Goal: Information Seeking & Learning: Compare options

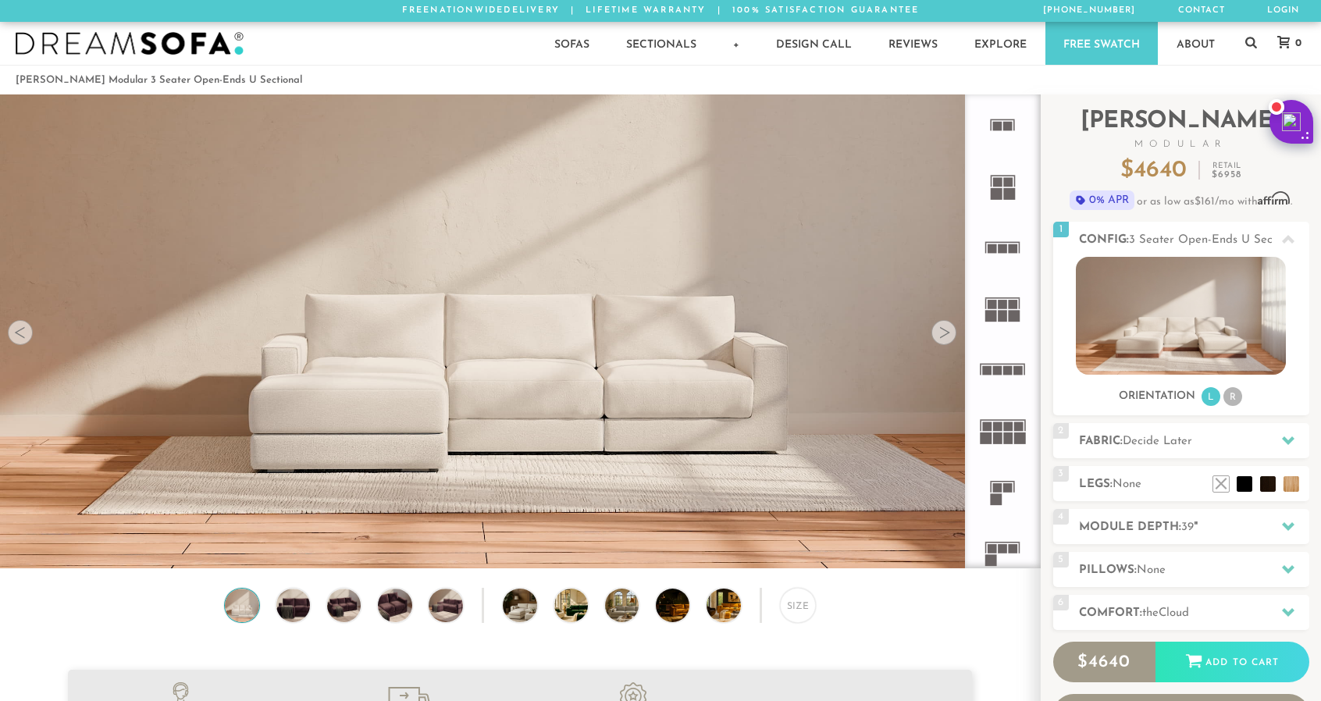
click at [946, 335] on div at bounding box center [944, 332] width 25 height 25
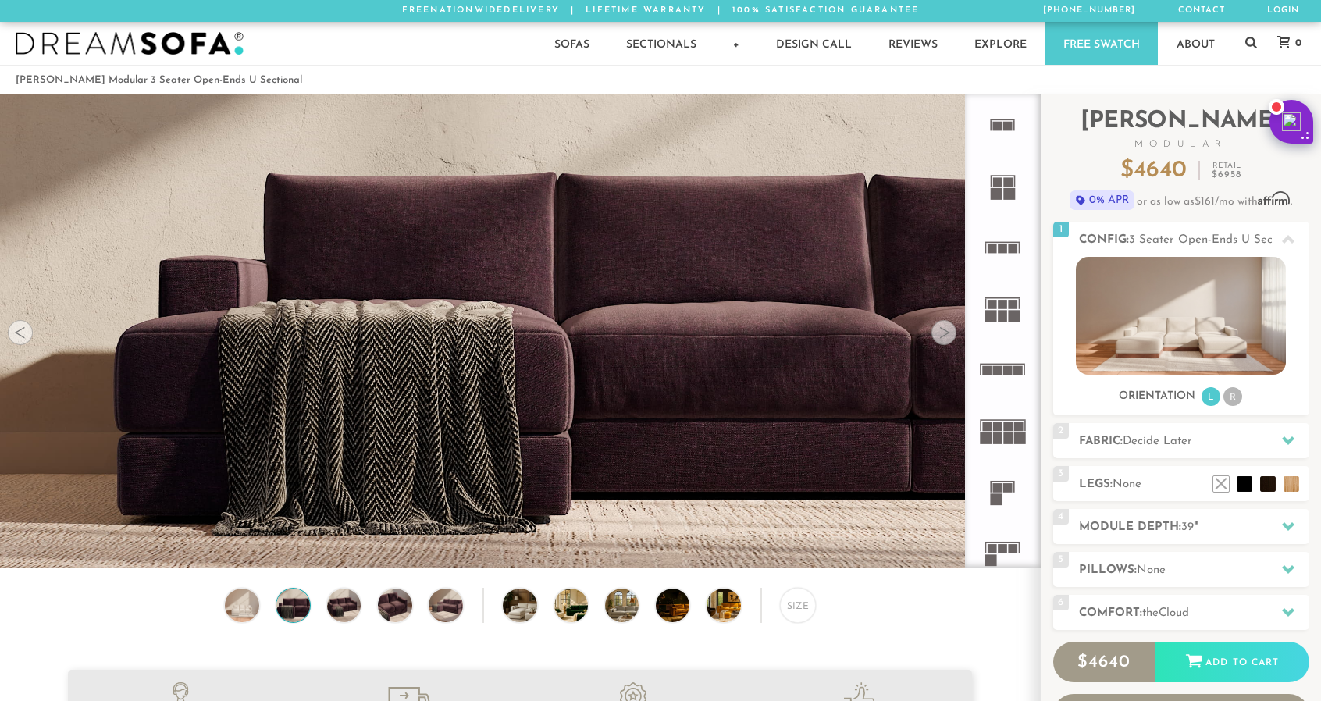
click at [946, 335] on div at bounding box center [944, 332] width 25 height 25
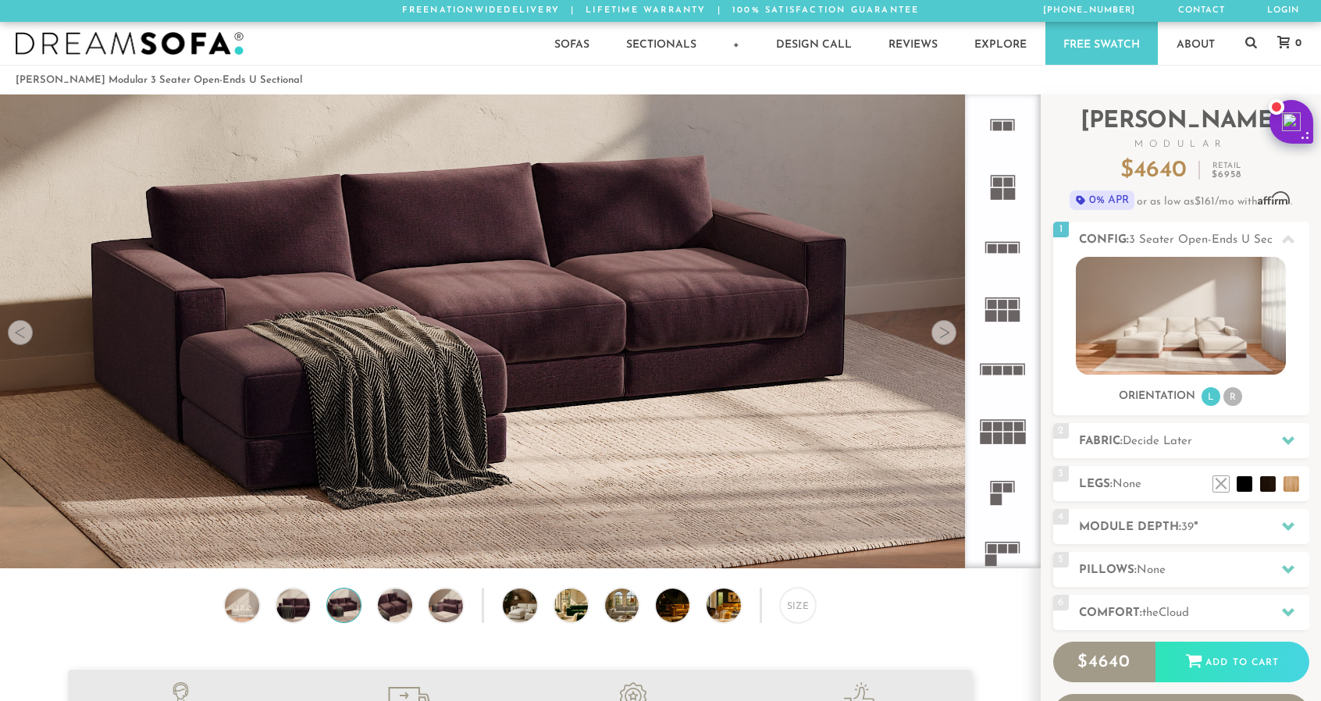
click at [945, 335] on div at bounding box center [944, 332] width 25 height 25
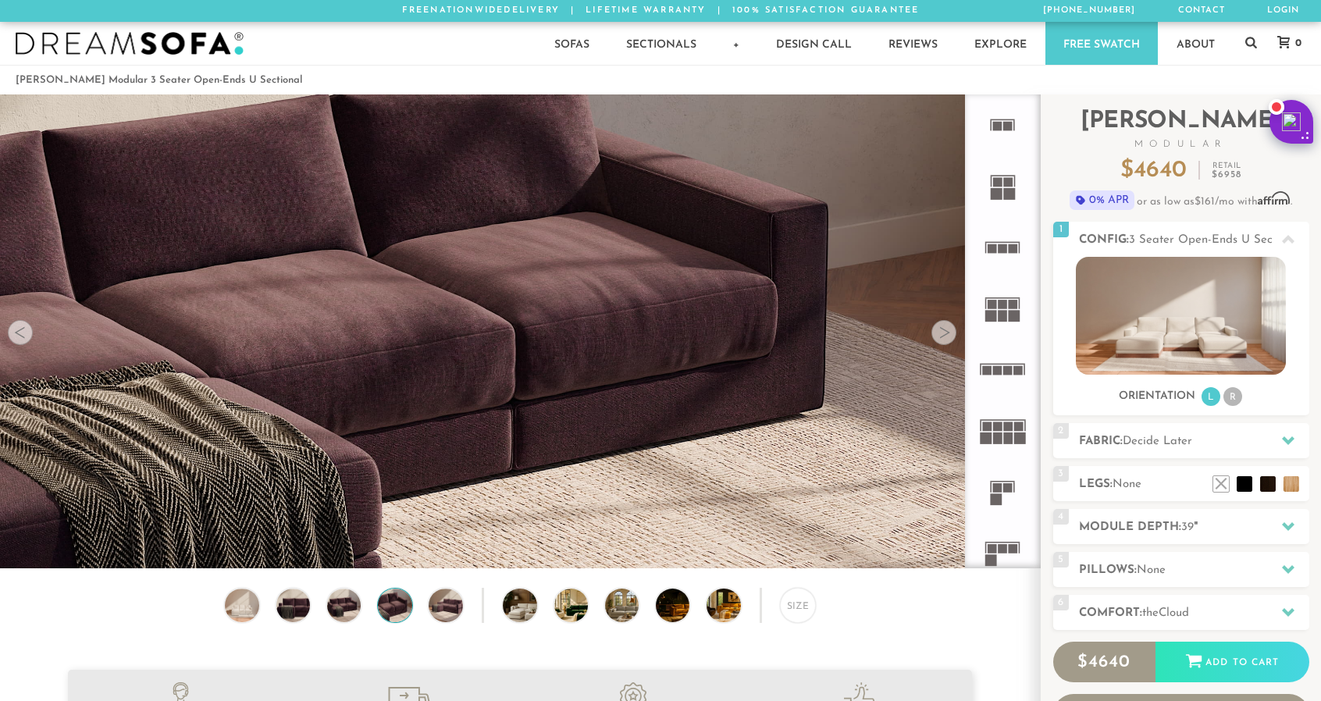
click at [945, 335] on div at bounding box center [944, 332] width 25 height 25
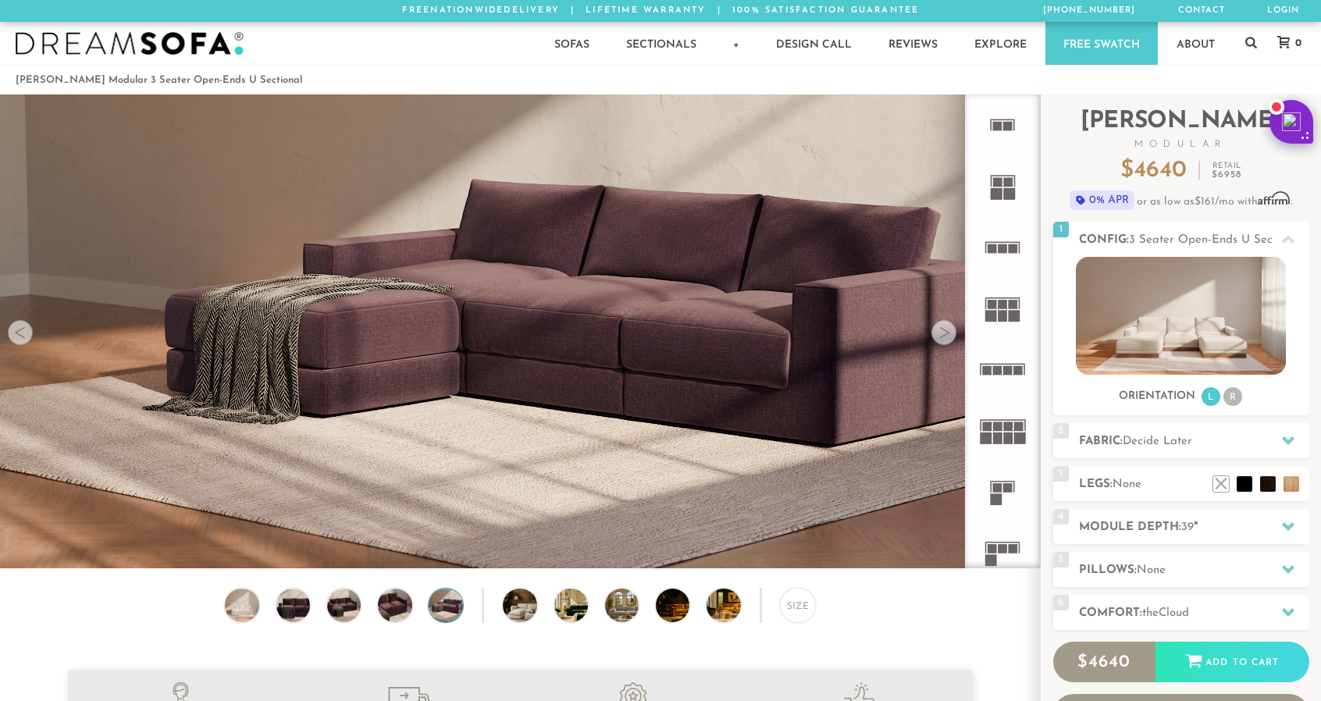
click at [945, 335] on div at bounding box center [944, 332] width 25 height 25
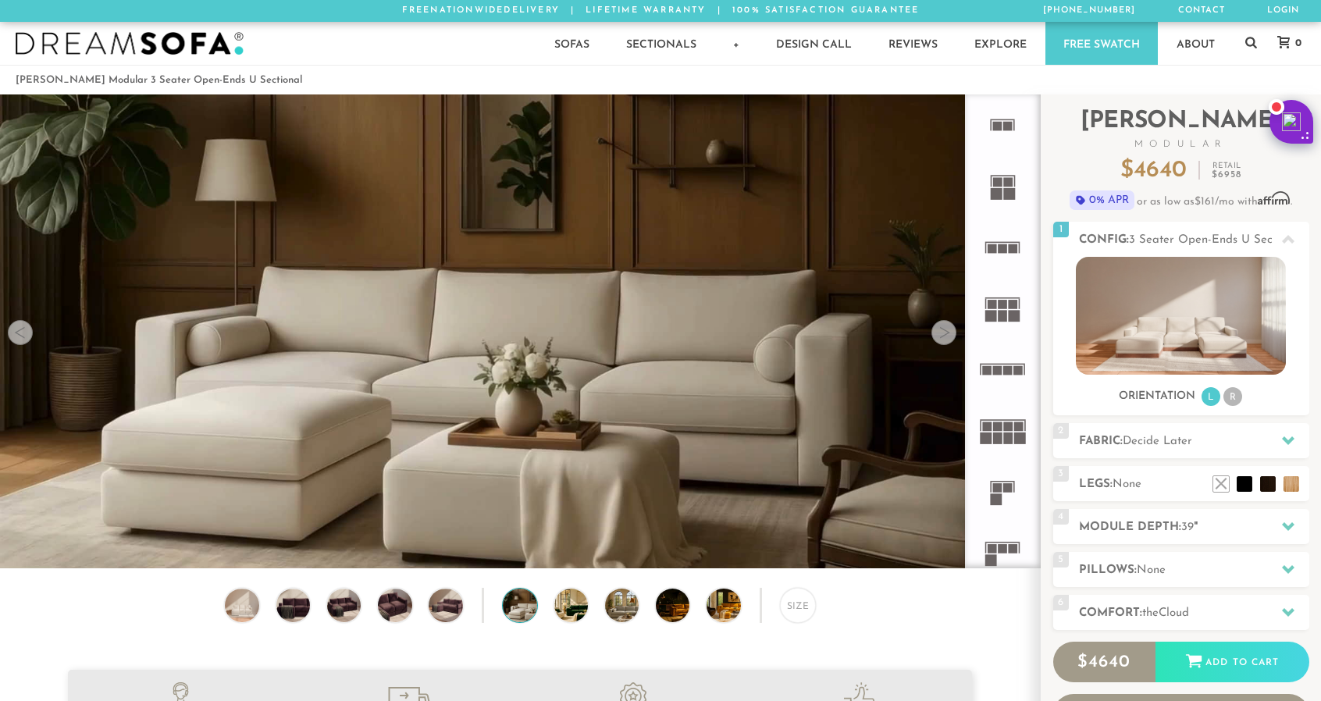
click at [945, 335] on div at bounding box center [944, 332] width 25 height 25
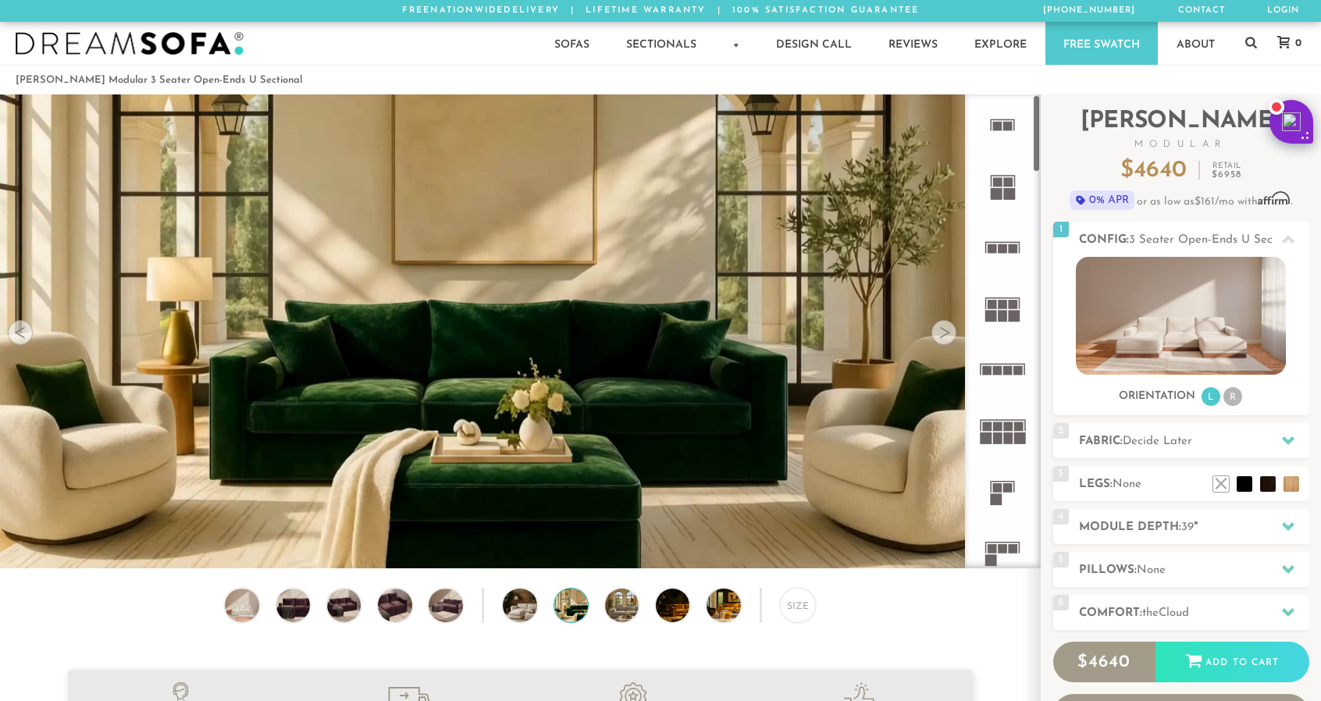
click at [1009, 360] on icon at bounding box center [1002, 369] width 61 height 61
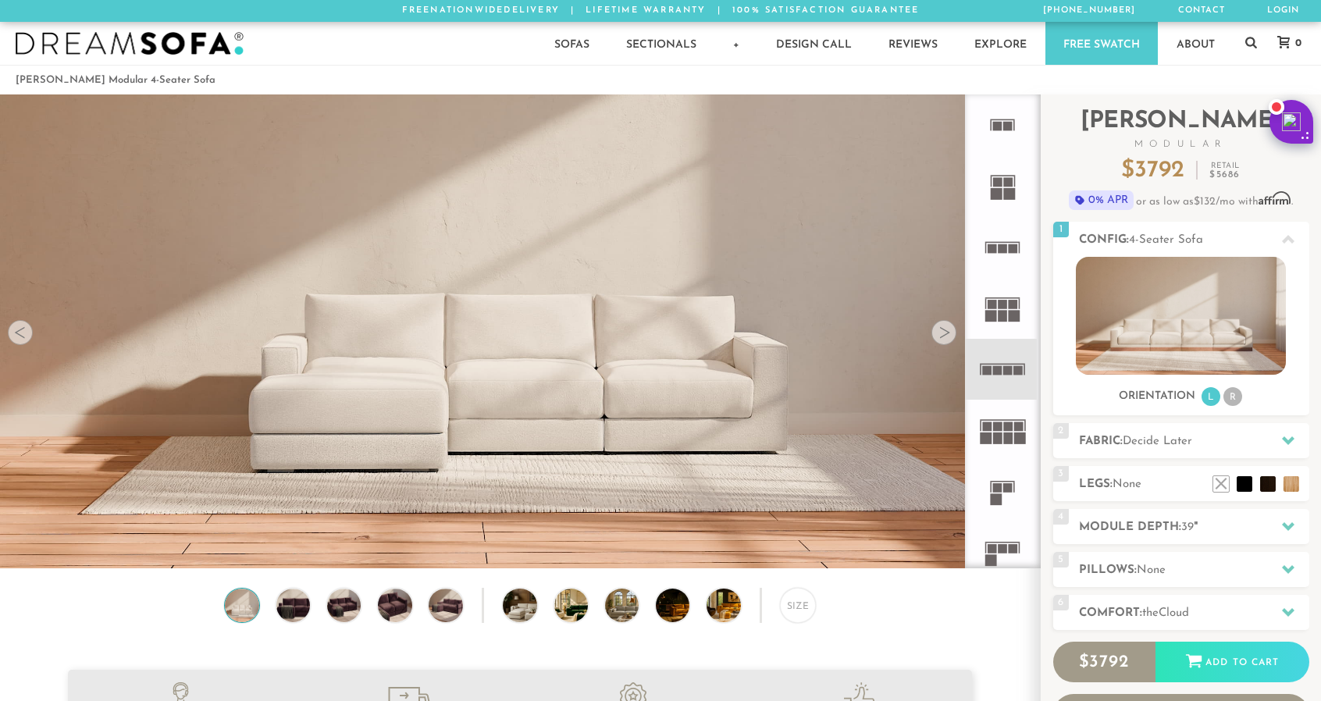
click at [945, 332] on div at bounding box center [944, 332] width 25 height 25
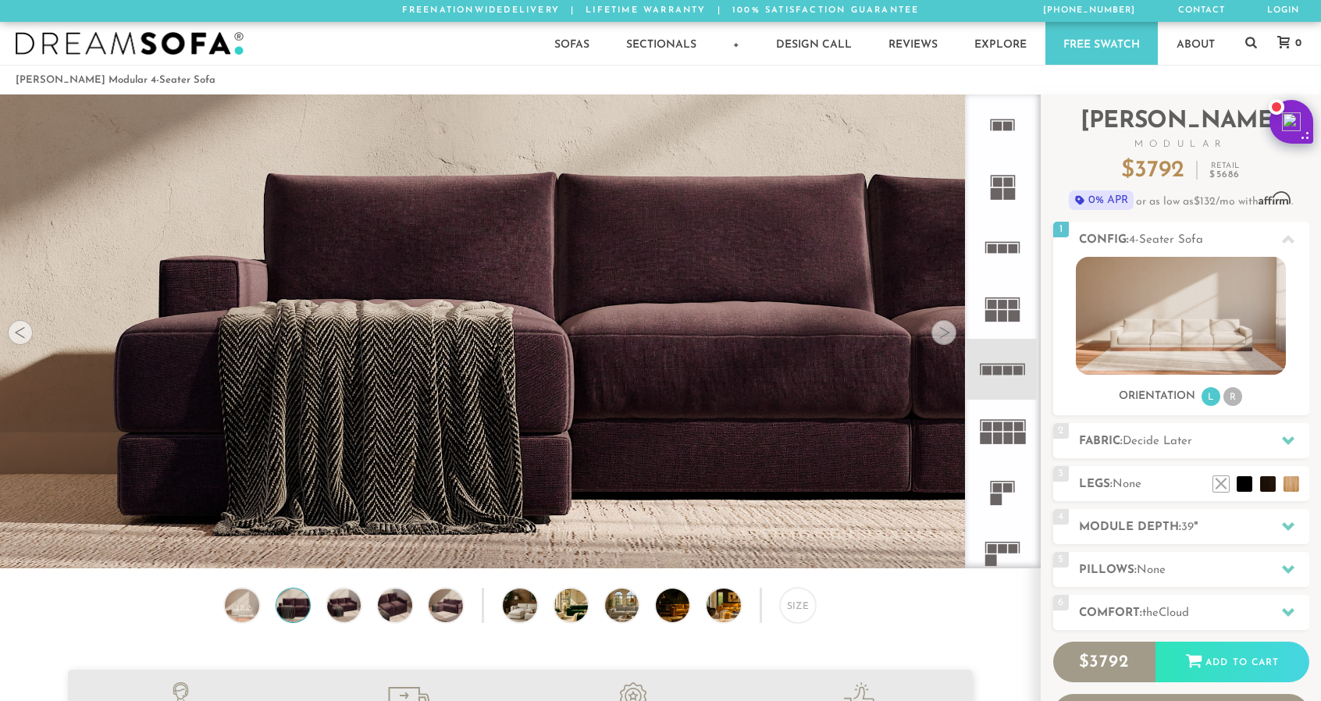
click at [945, 332] on div at bounding box center [944, 332] width 25 height 25
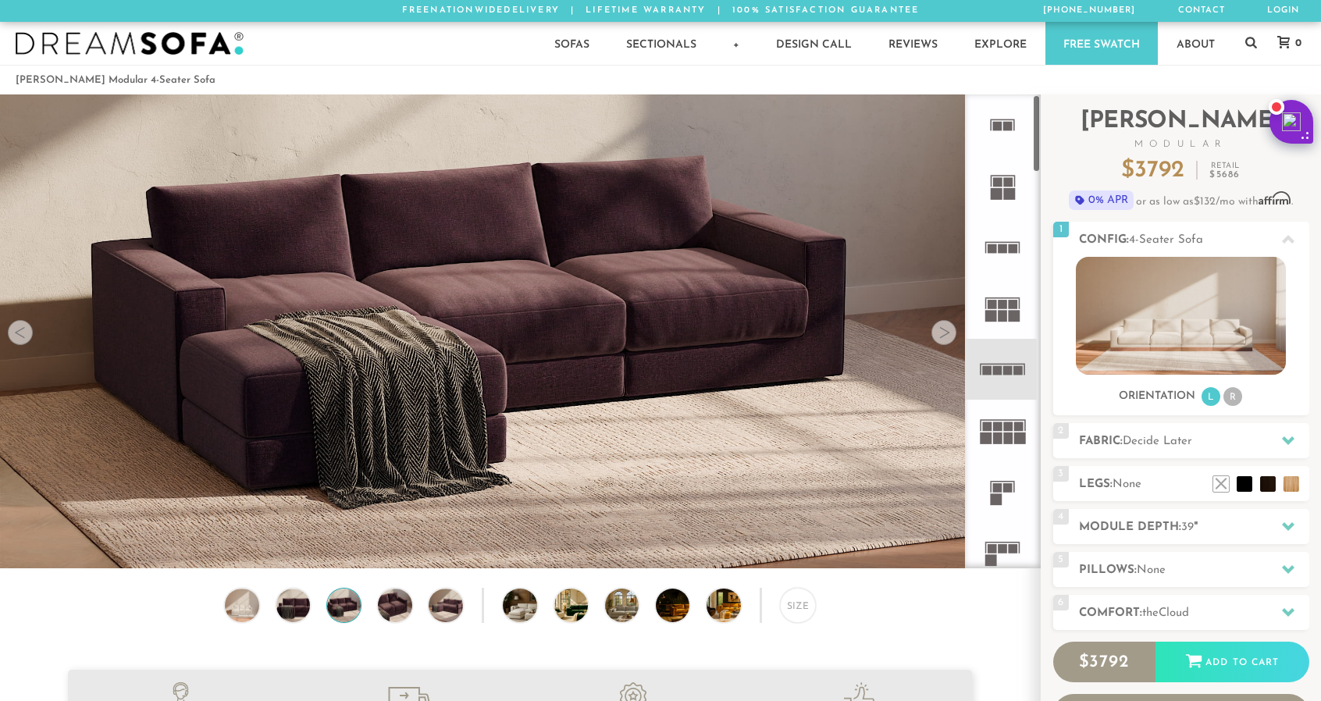
click at [992, 487] on icon at bounding box center [1002, 492] width 61 height 61
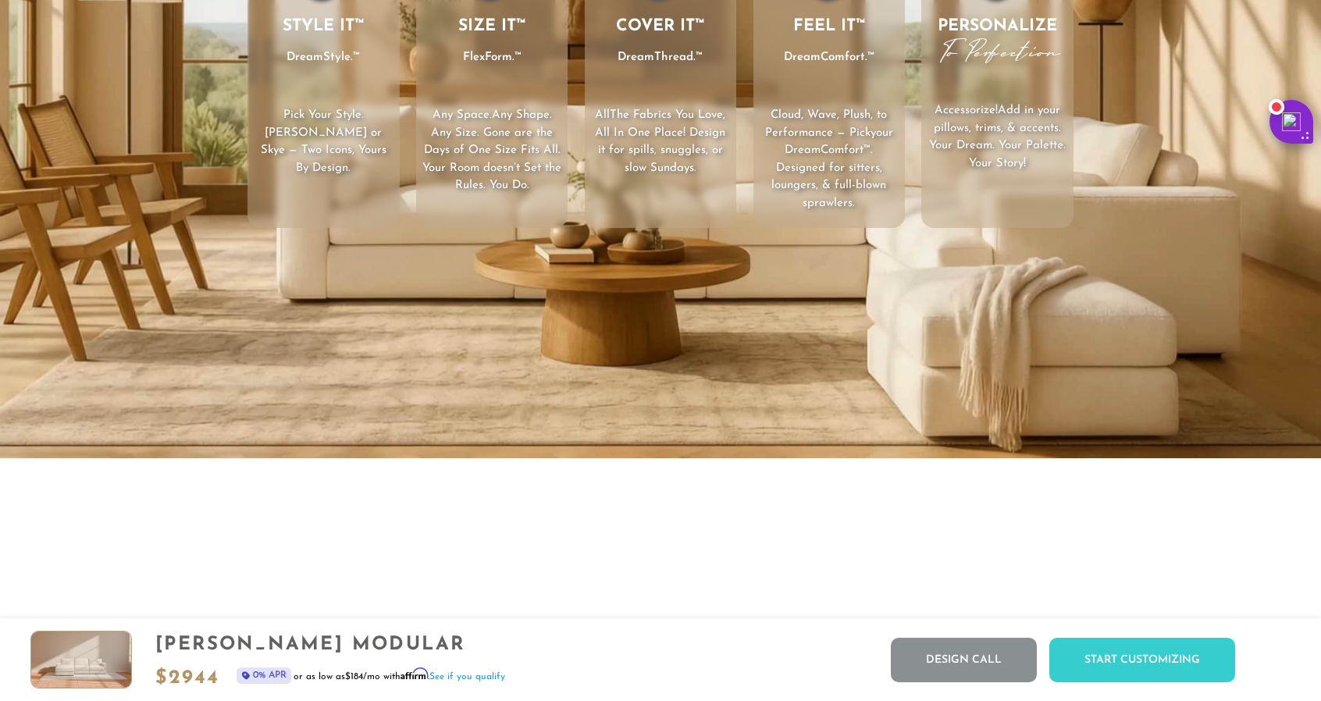
scroll to position [2598, 0]
